Goal: Participate in discussion: Engage in conversation with other users on a specific topic

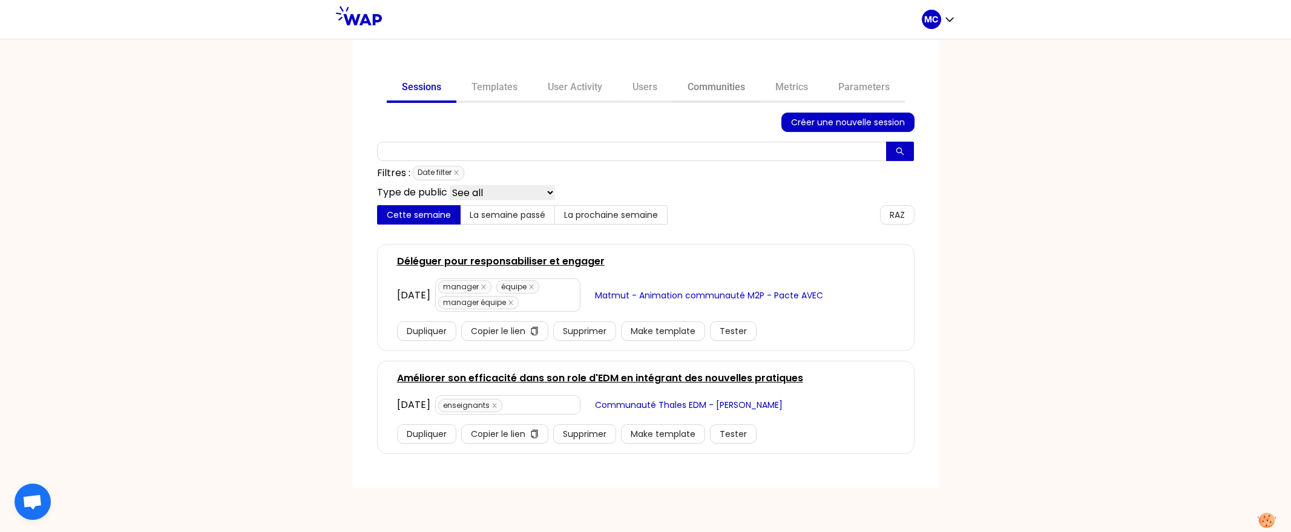
click at [730, 91] on link "Communities" at bounding box center [716, 88] width 88 height 29
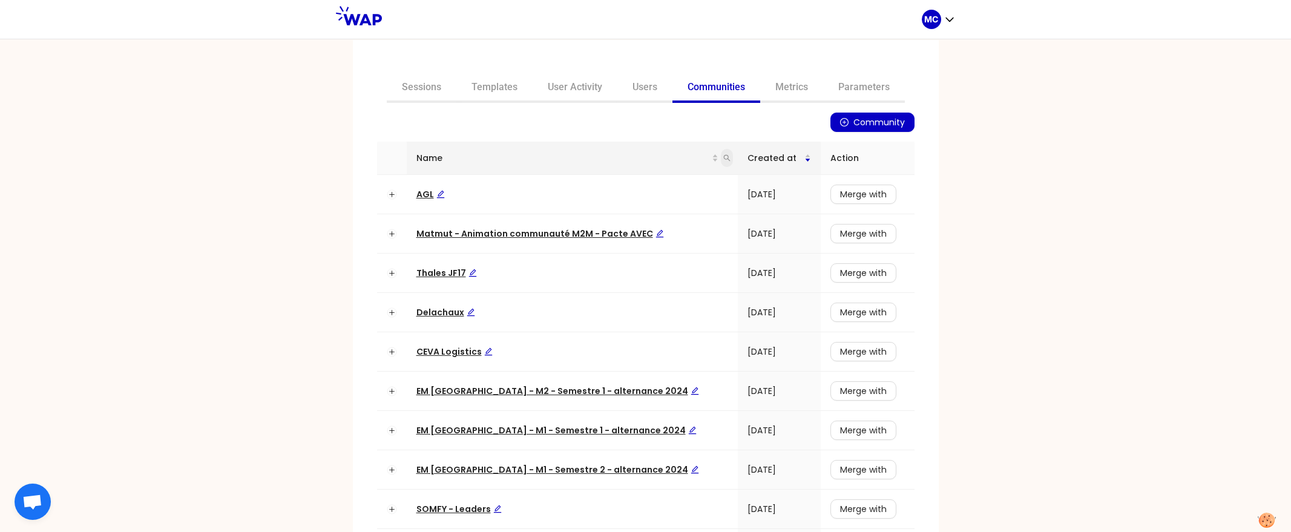
click at [723, 154] on icon "search" at bounding box center [726, 157] width 7 height 7
type input "somfy"
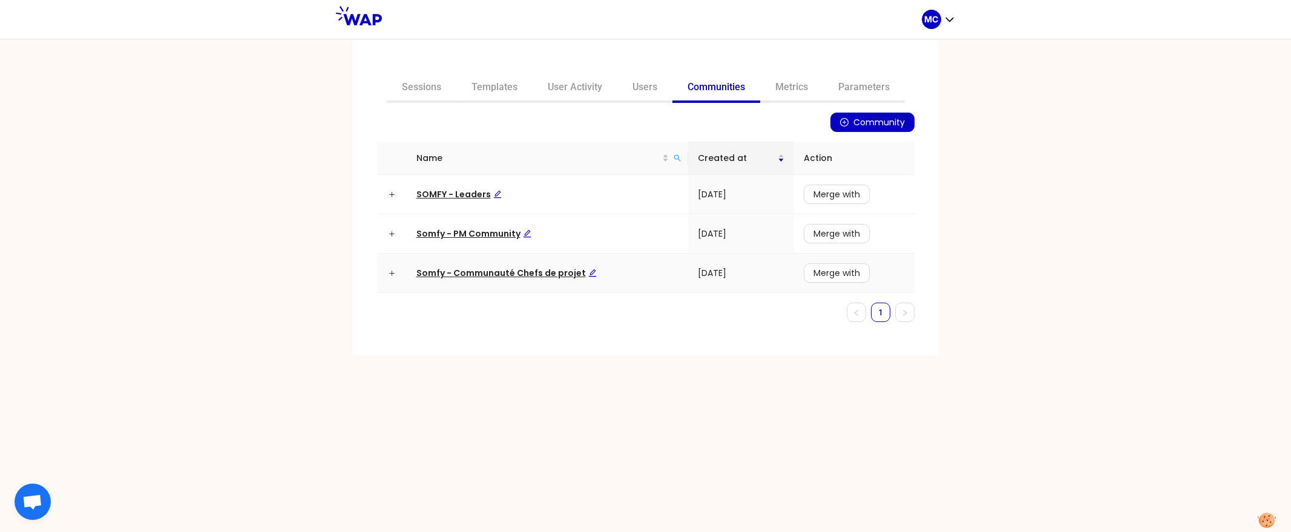
click at [448, 267] on span "Somfy - Communauté Chefs de projet" at bounding box center [506, 273] width 180 height 12
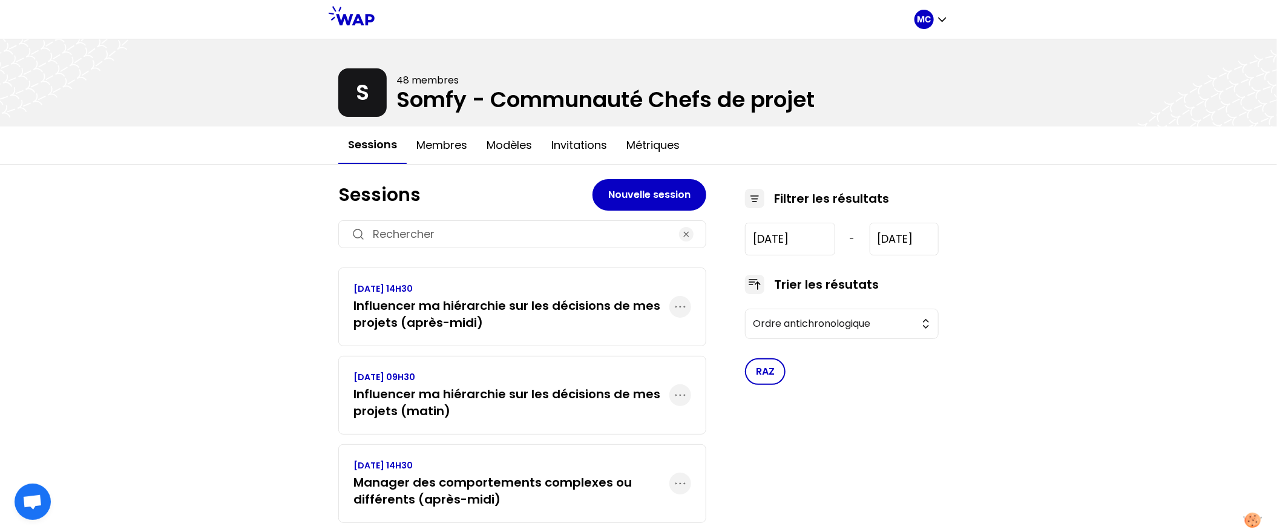
click at [251, 341] on div "MC S 48 membres Somfy - Communauté Chefs de projet Sessions Membres Modèles Inv…" at bounding box center [638, 396] width 1277 height 793
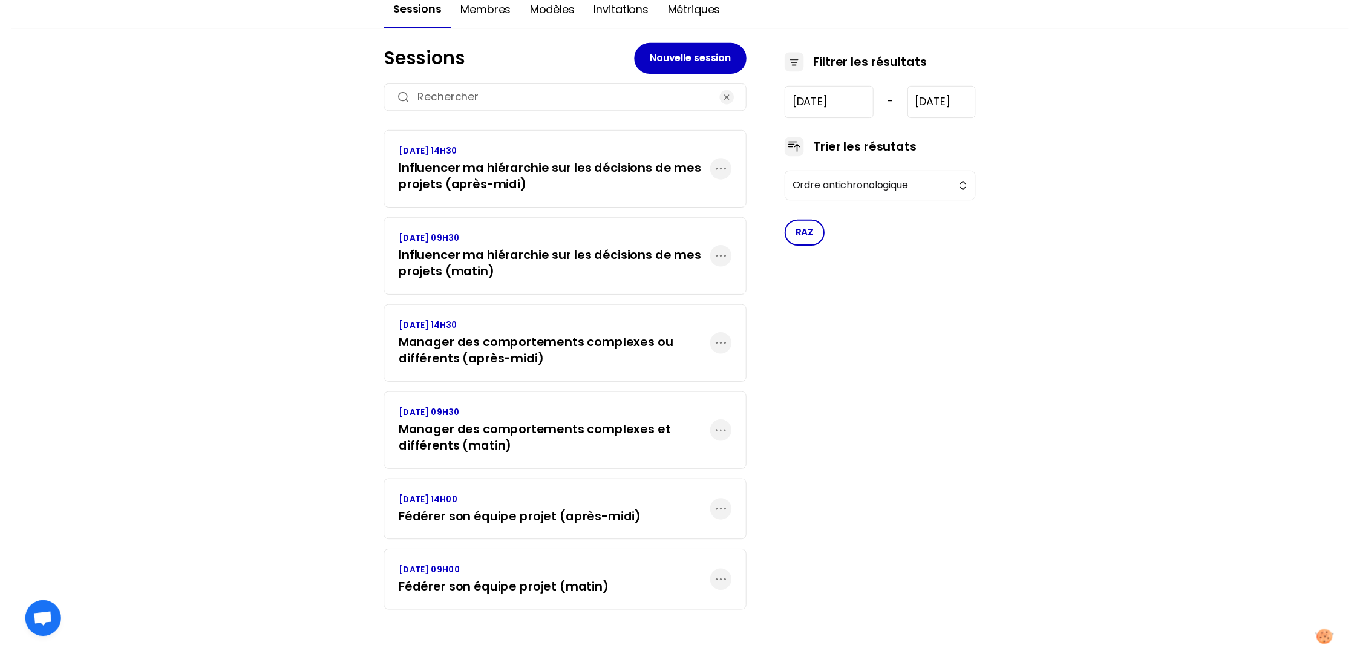
scroll to position [138, 0]
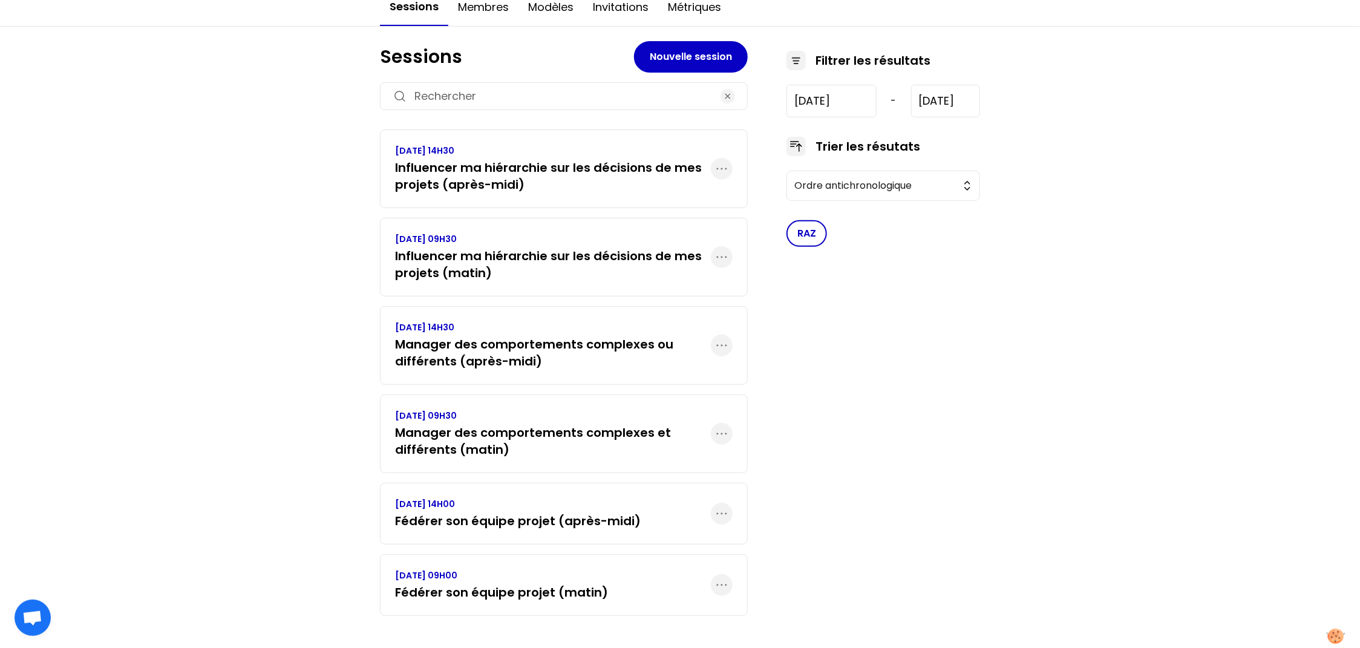
click at [110, 81] on div "MC S 48 membres Somfy - Communauté Chefs de projet Sessions Membres Modèles Inv…" at bounding box center [680, 258] width 1360 height 793
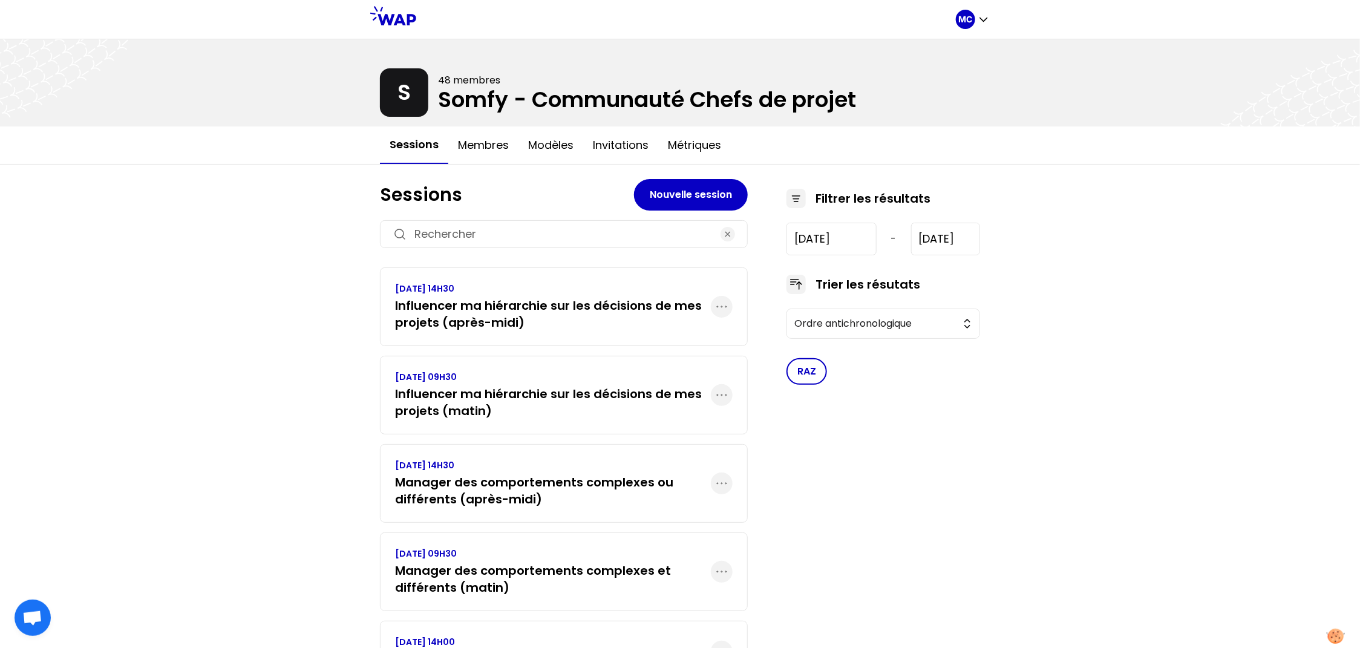
scroll to position [148, 0]
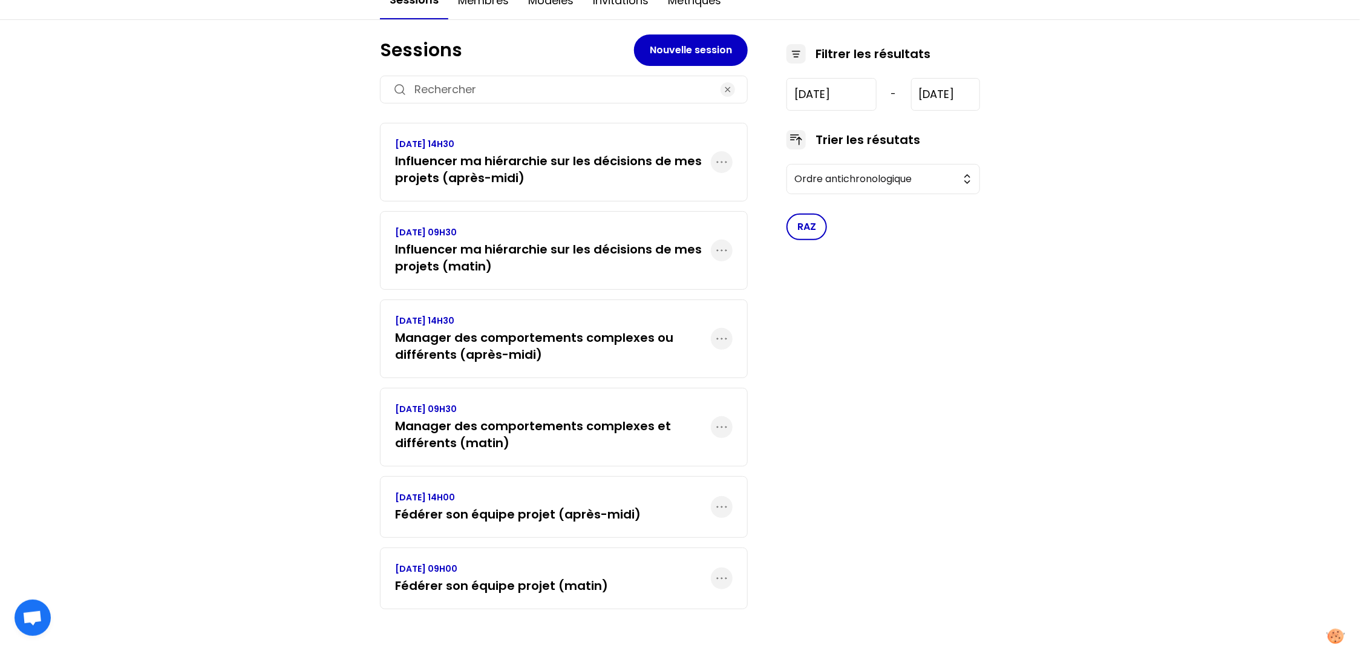
click at [225, 367] on div "MC S 48 membres Somfy - Communauté Chefs de projet Sessions Membres Modèles Inv…" at bounding box center [680, 251] width 1360 height 793
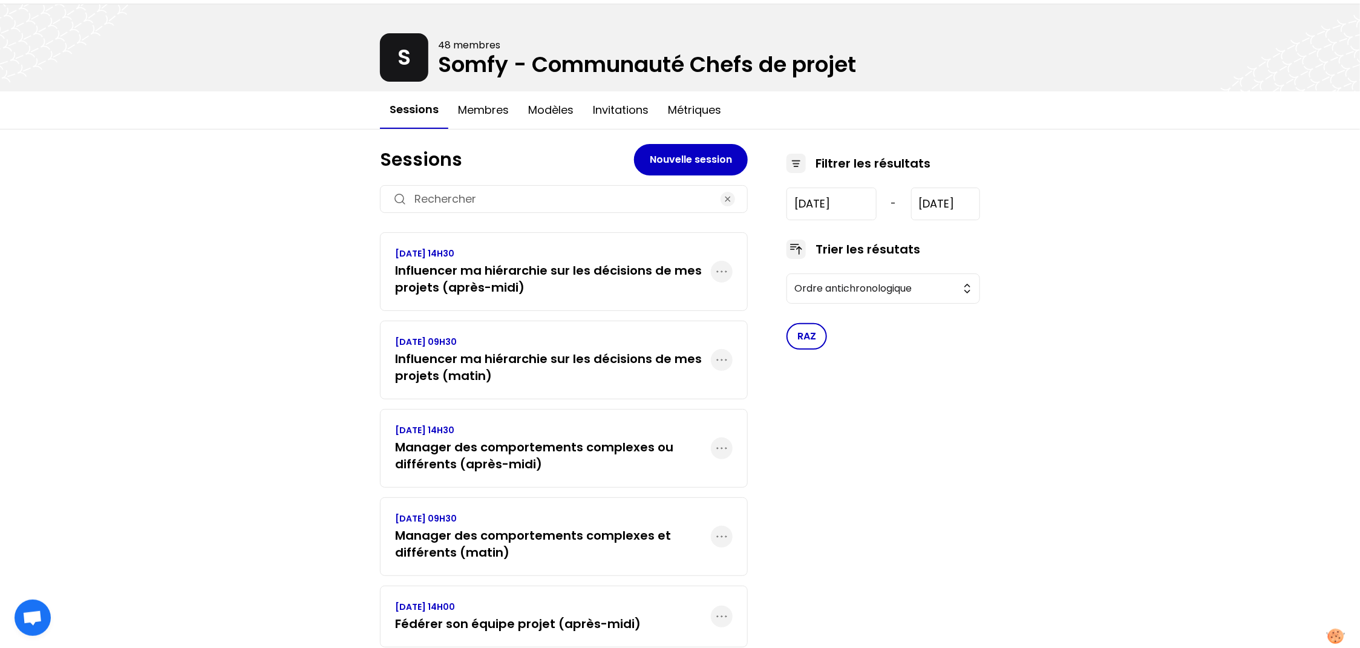
scroll to position [0, 0]
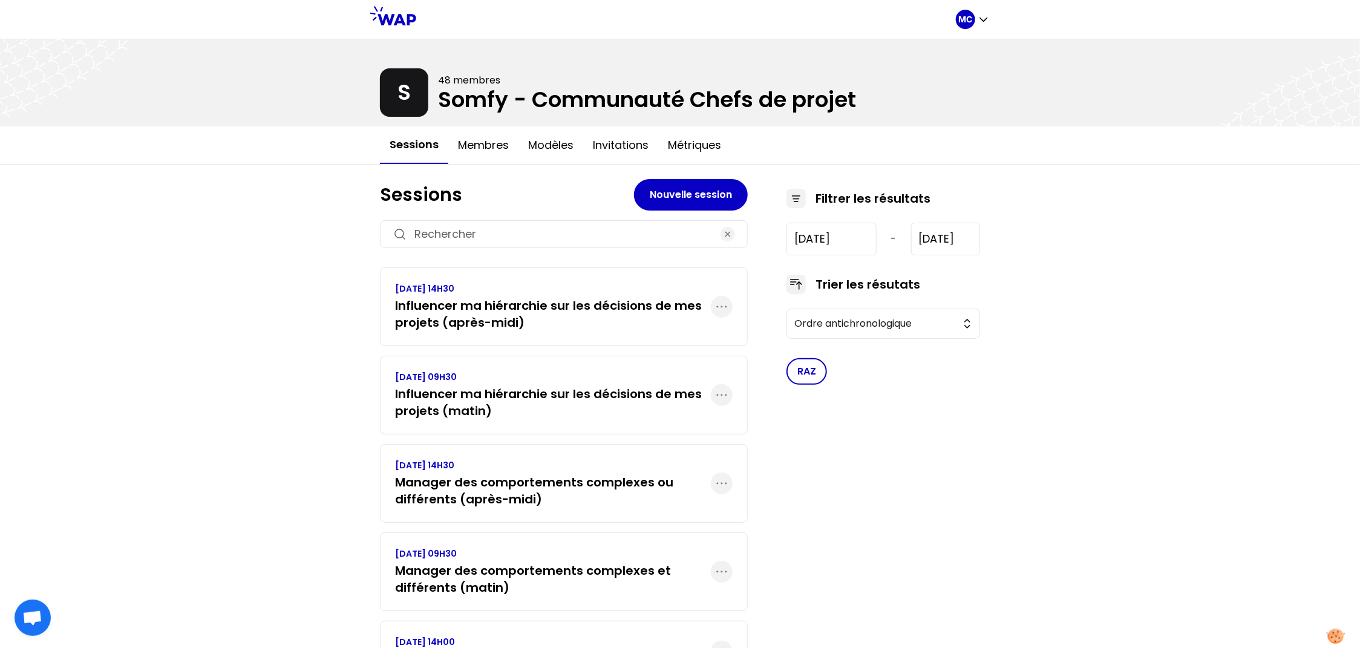
click at [225, 367] on div "MC S 48 membres Somfy - Communauté Chefs de projet Sessions Membres Modèles Inv…" at bounding box center [680, 396] width 1360 height 793
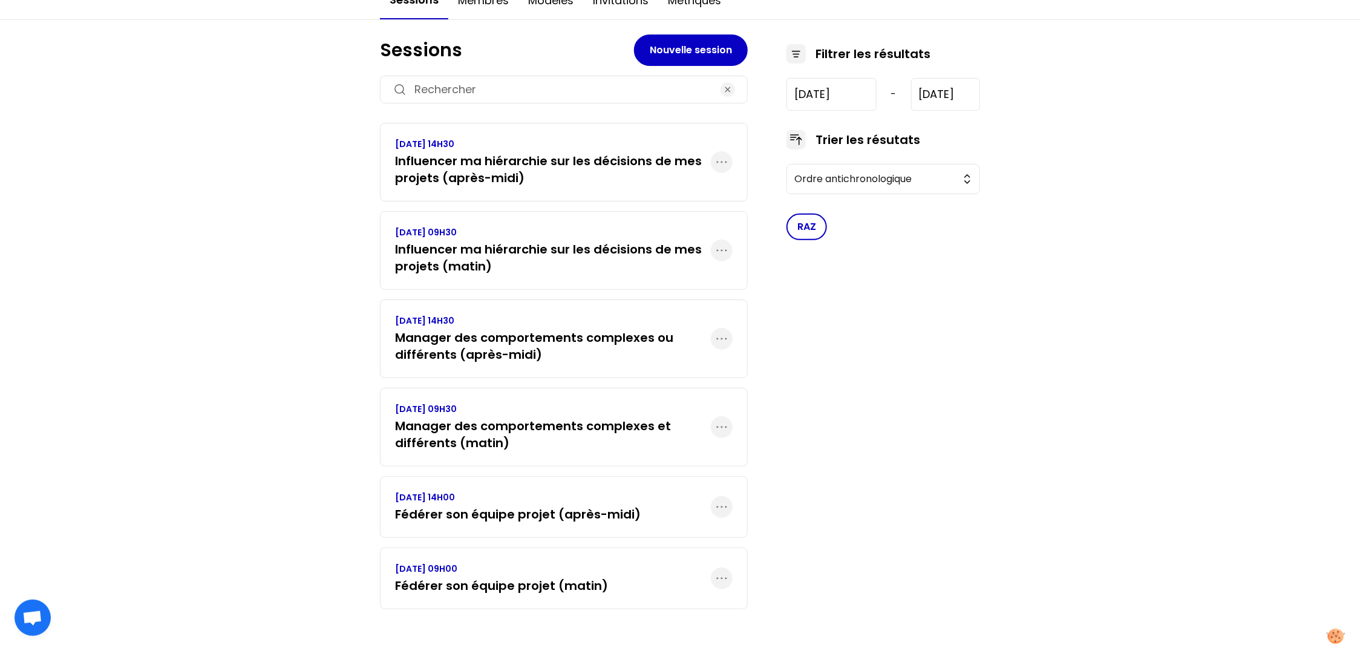
click at [225, 367] on div "MC S 48 membres Somfy - Communauté Chefs de projet Sessions Membres Modèles Inv…" at bounding box center [680, 251] width 1360 height 793
click at [303, 267] on div "MC S 48 membres Somfy - Communauté Chefs de projet Sessions Membres Modèles Inv…" at bounding box center [680, 251] width 1360 height 793
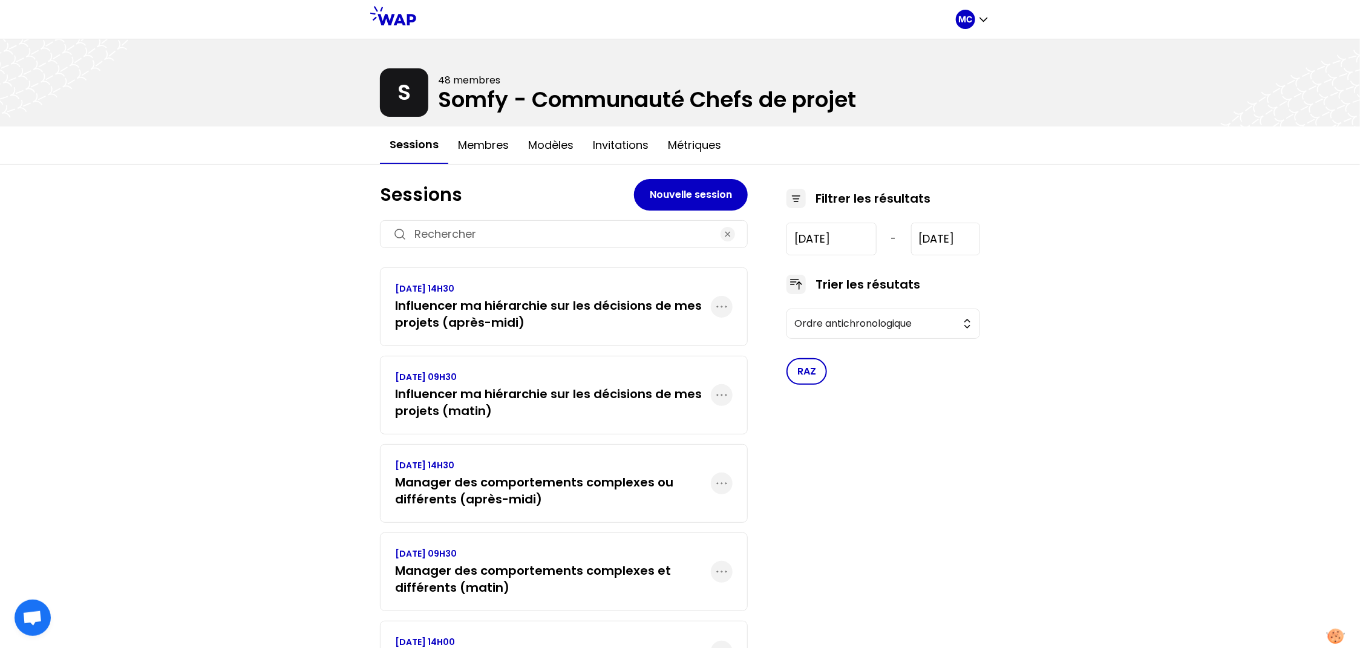
drag, startPoint x: 884, startPoint y: 107, endPoint x: 390, endPoint y: 107, distance: 493.8
click at [392, 107] on div at bounding box center [680, 82] width 1360 height 87
click at [310, 356] on div "MC S 48 membres Somfy - Communauté Chefs de projet Sessions Membres Modèles Inv…" at bounding box center [680, 396] width 1360 height 793
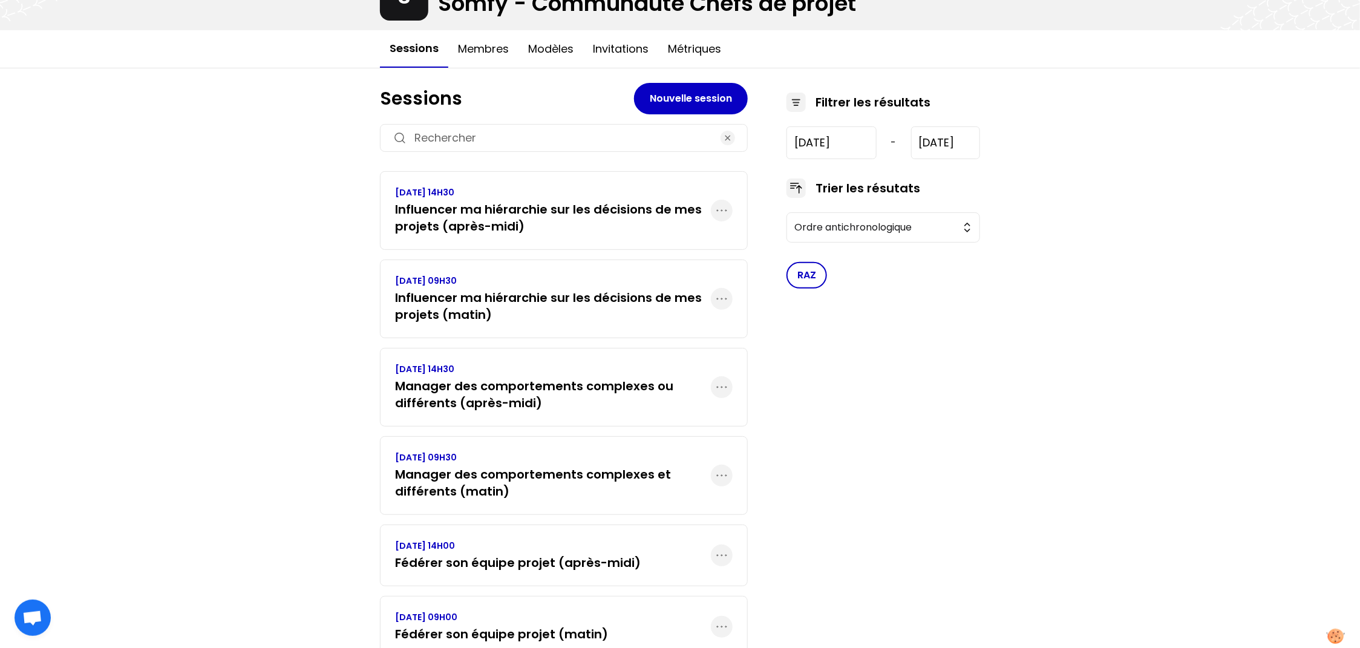
scroll to position [140, 0]
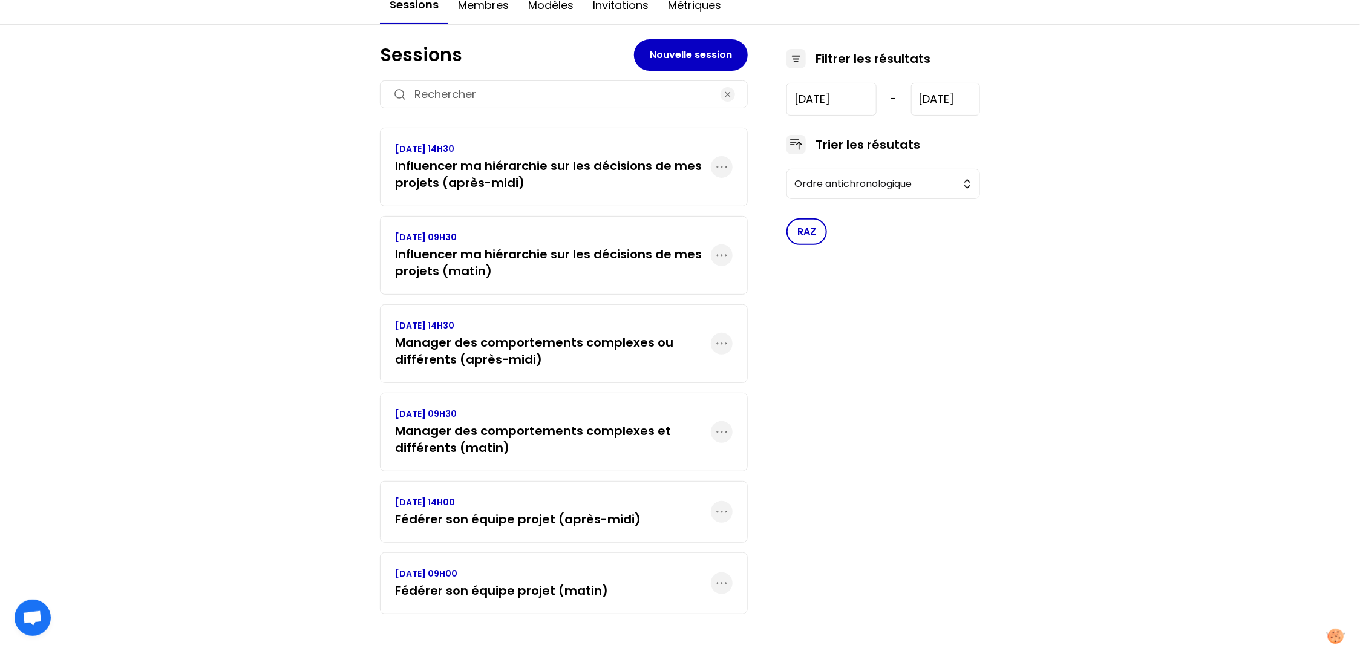
click at [329, 242] on div "MC S 48 membres Somfy - Communauté Chefs de projet Sessions Membres Modèles Inv…" at bounding box center [680, 256] width 1360 height 793
click at [556, 531] on h3 "Fédérer son équipe projet (matin)" at bounding box center [501, 590] width 213 height 17
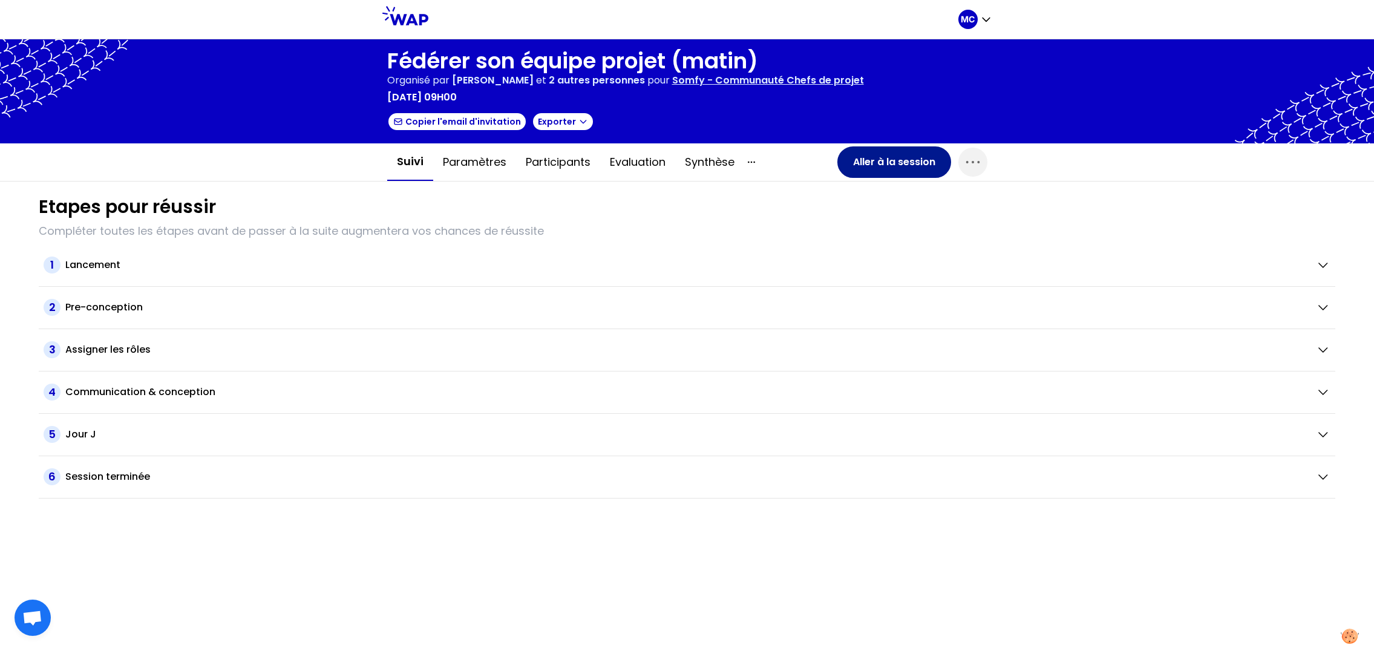
click at [881, 163] on button "Aller à la session" at bounding box center [895, 161] width 114 height 31
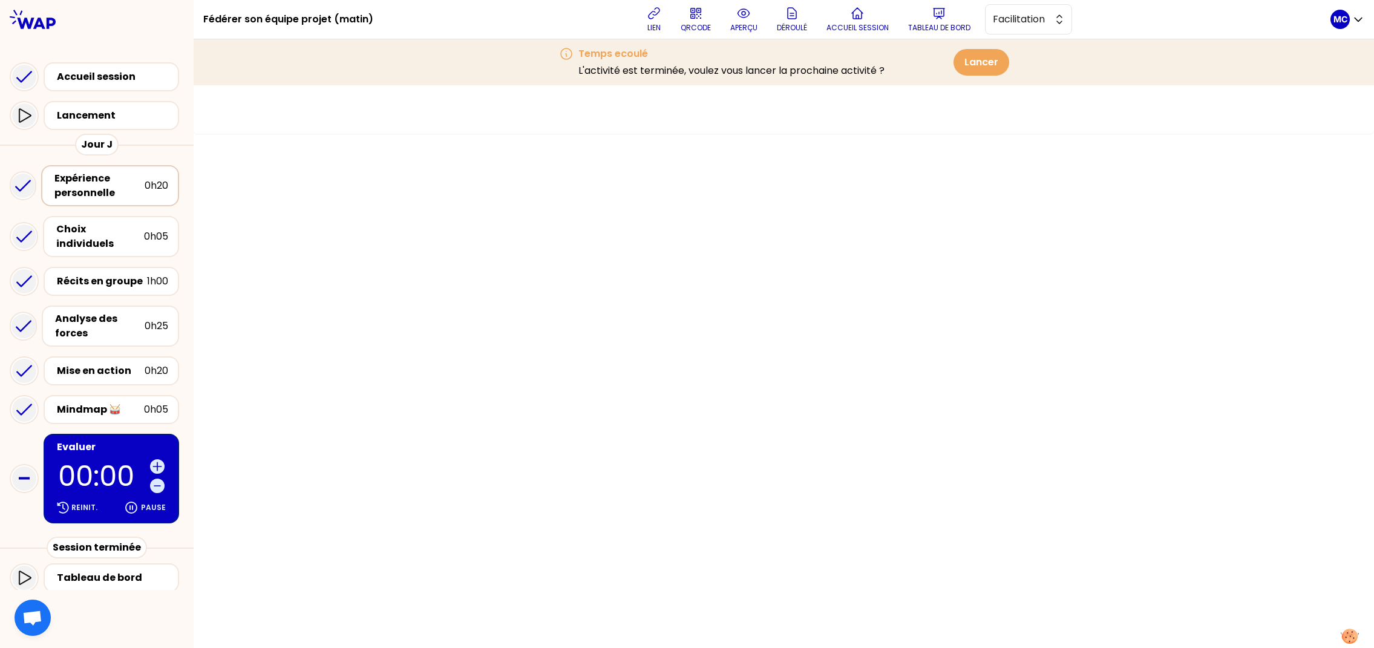
click at [104, 182] on div "Expérience personnelle" at bounding box center [99, 185] width 90 height 29
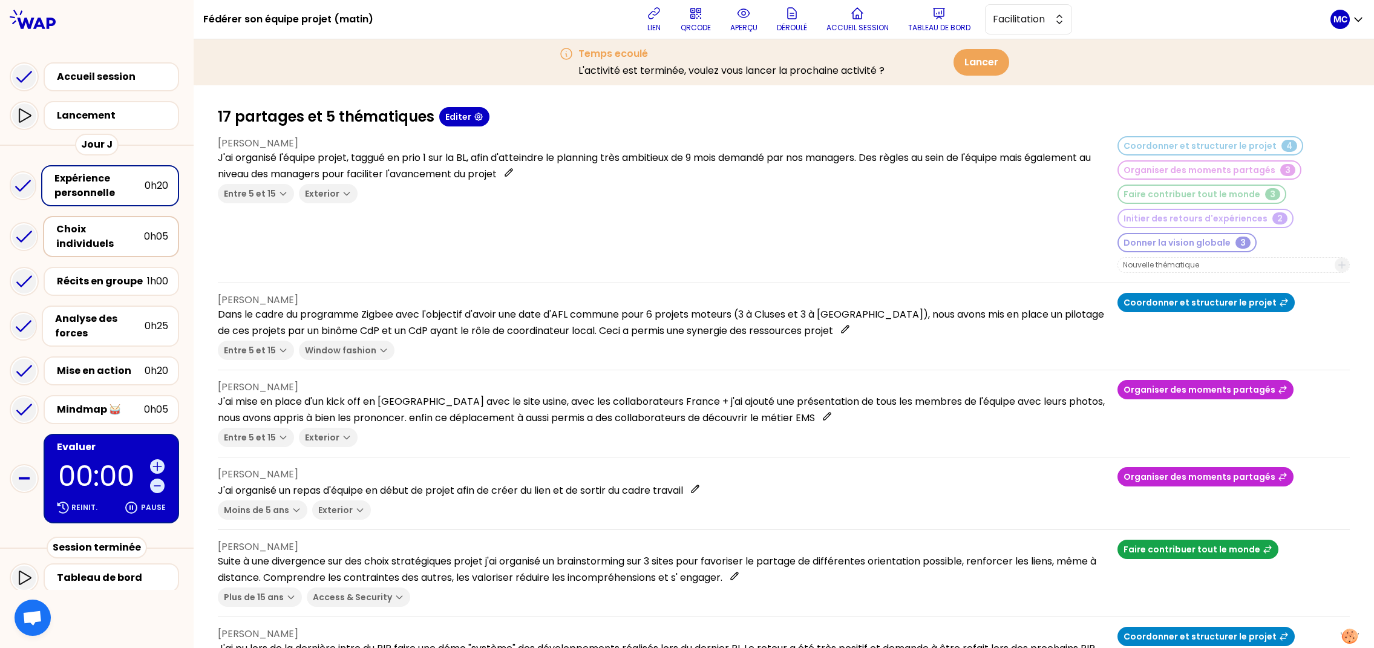
click at [133, 231] on div "Choix individuels" at bounding box center [100, 236] width 88 height 29
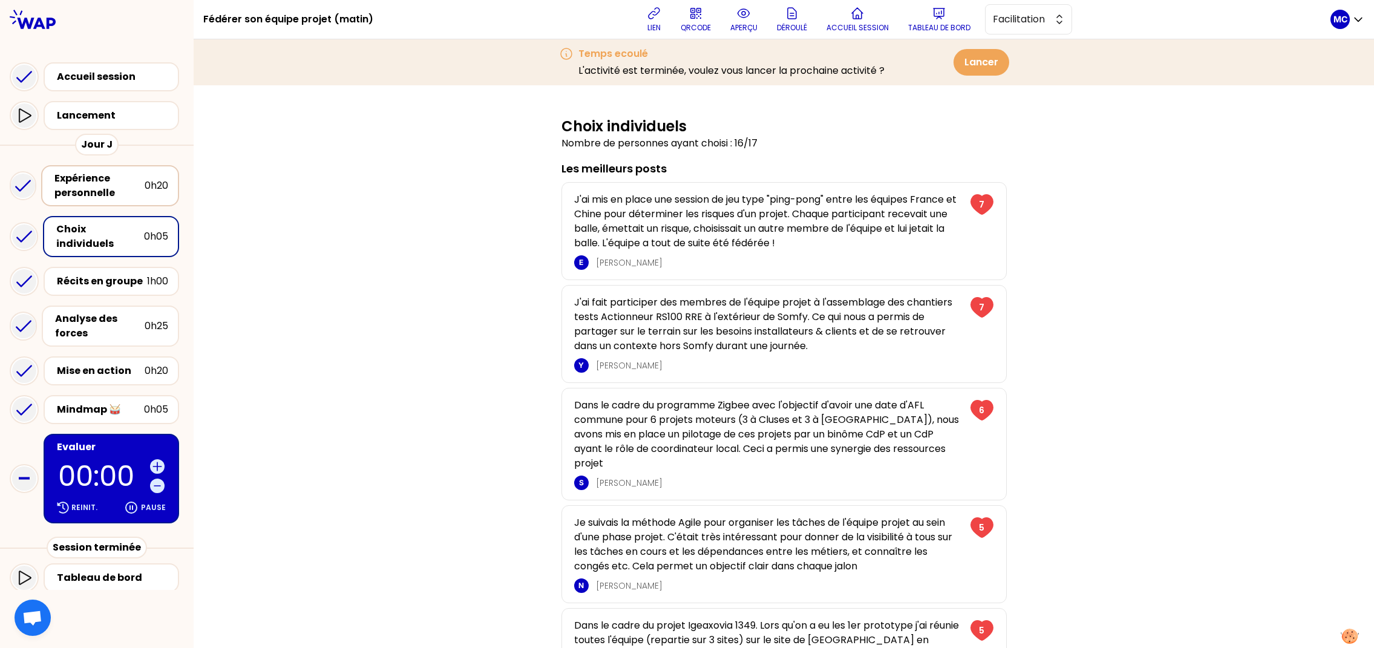
click at [137, 184] on div "Expérience personnelle" at bounding box center [99, 185] width 90 height 29
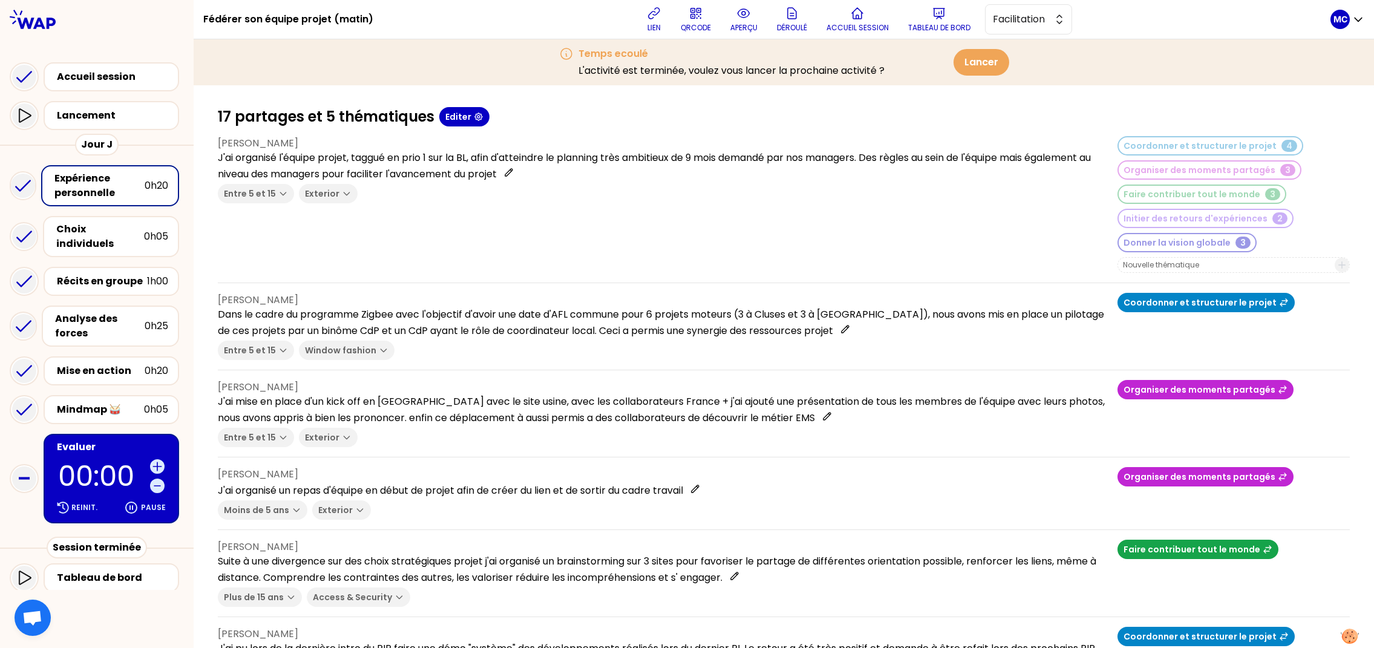
click at [745, 23] on p "aperçu" at bounding box center [743, 28] width 27 height 10
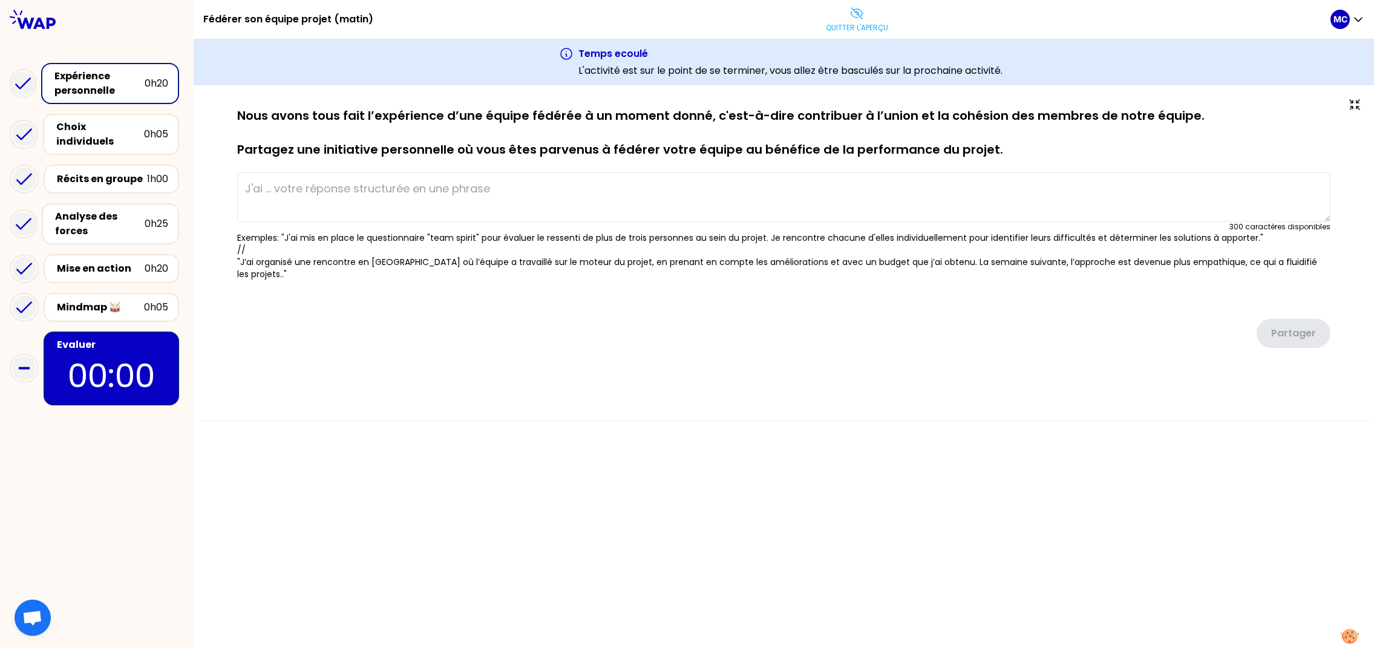
type textarea "J'ai organisé l'équipe projet, taggué en prio 1 sur la BL, afin d'atteindre le …"
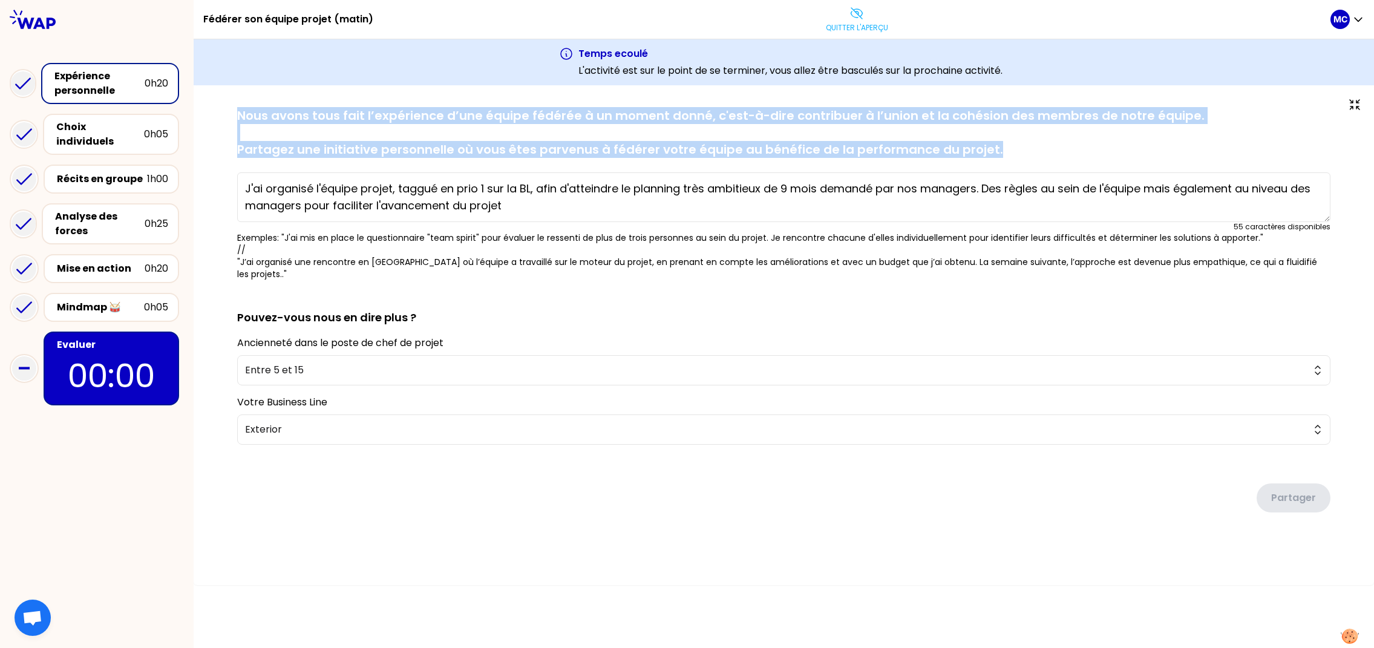
drag, startPoint x: 230, startPoint y: 116, endPoint x: 1058, endPoint y: 172, distance: 829.7
click at [1058, 183] on div "sauvegardé Nous avons tous fait l’expérience d’une équipe fédérée à un moment d…" at bounding box center [784, 334] width 1132 height 454
click at [1011, 144] on p "Nous avons tous fait l’expérience d’une équipe fédérée à un moment donné, c'est…" at bounding box center [783, 132] width 1093 height 51
drag, startPoint x: 1036, startPoint y: 151, endPoint x: 222, endPoint y: 97, distance: 815.7
click at [223, 97] on div "sauvegardé Nous avons tous fait l’expérience d’une équipe fédérée à un moment d…" at bounding box center [784, 335] width 1181 height 500
